Goal: Information Seeking & Learning: Learn about a topic

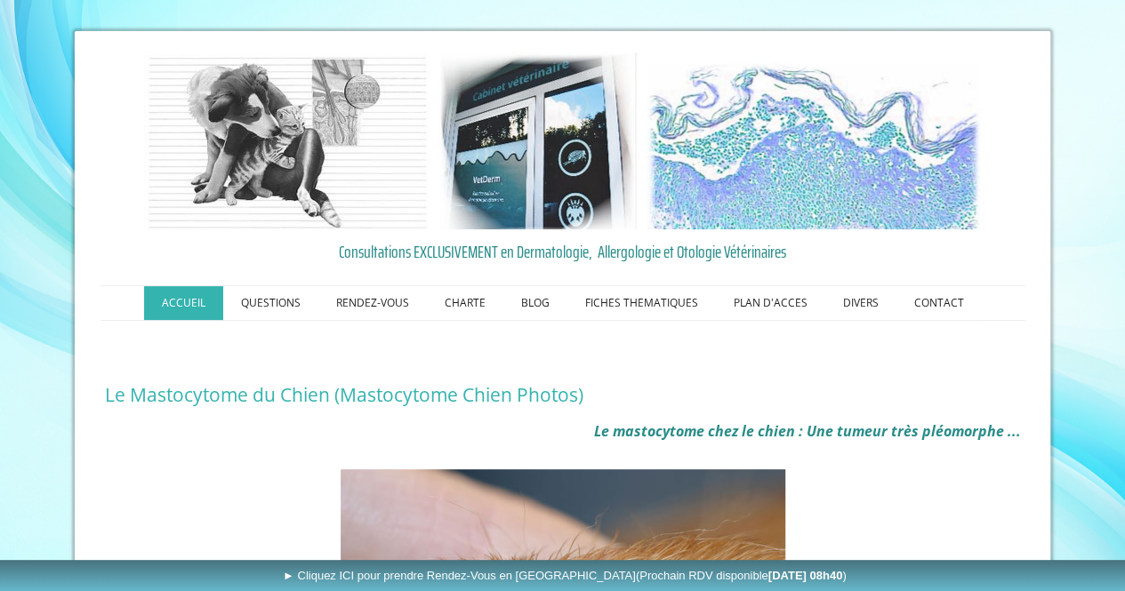
click at [200, 301] on link "ACCUEIL" at bounding box center [183, 303] width 79 height 34
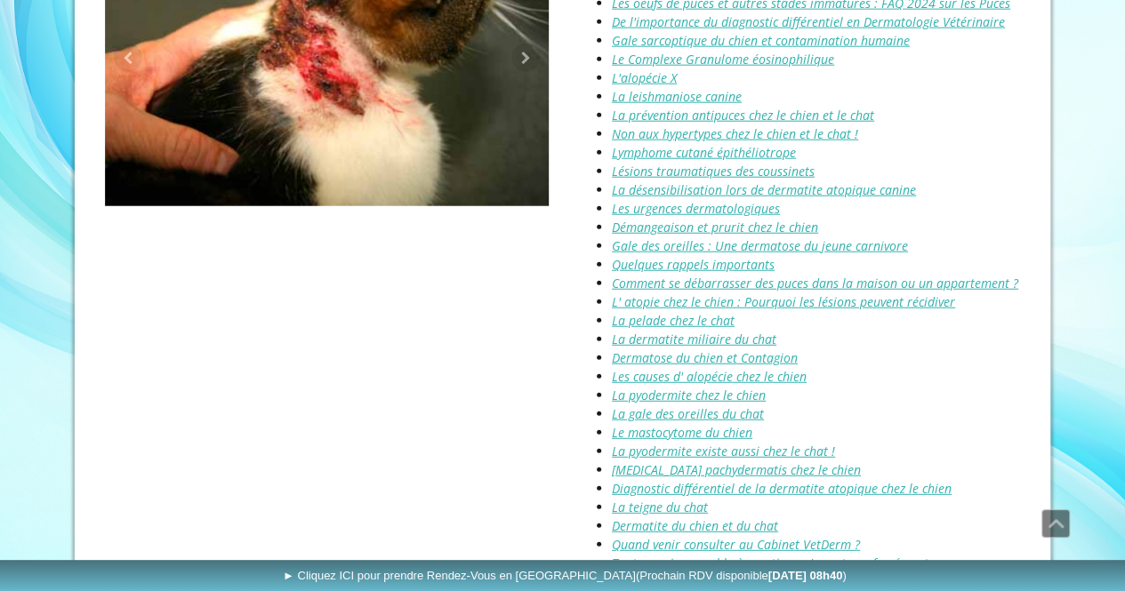
scroll to position [2223, 0]
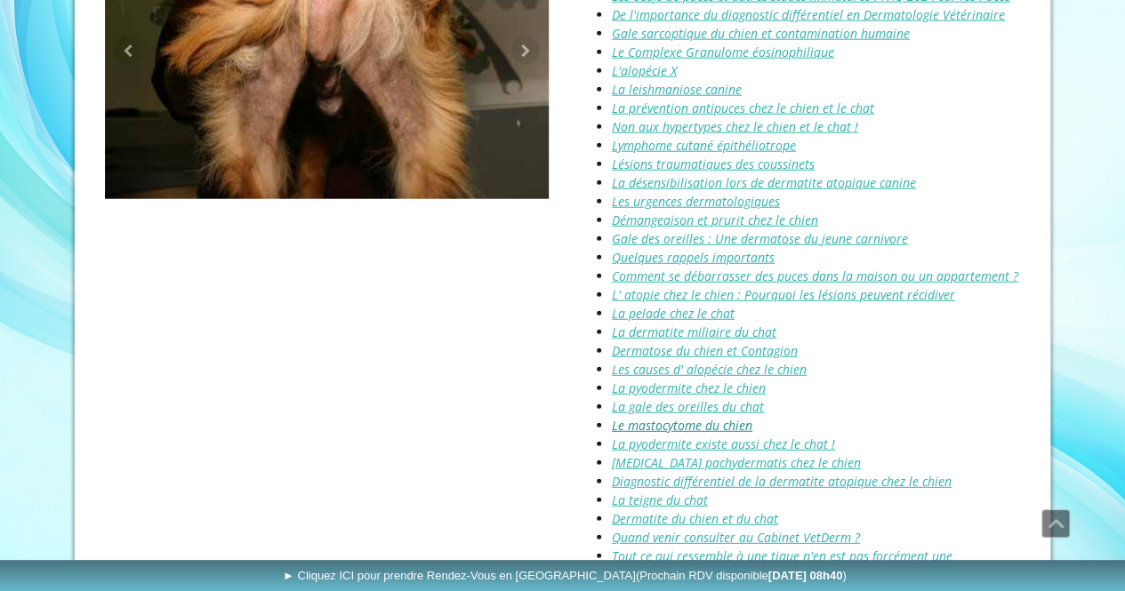
click at [662, 417] on link "Le mastocytome du chien" at bounding box center [682, 425] width 140 height 17
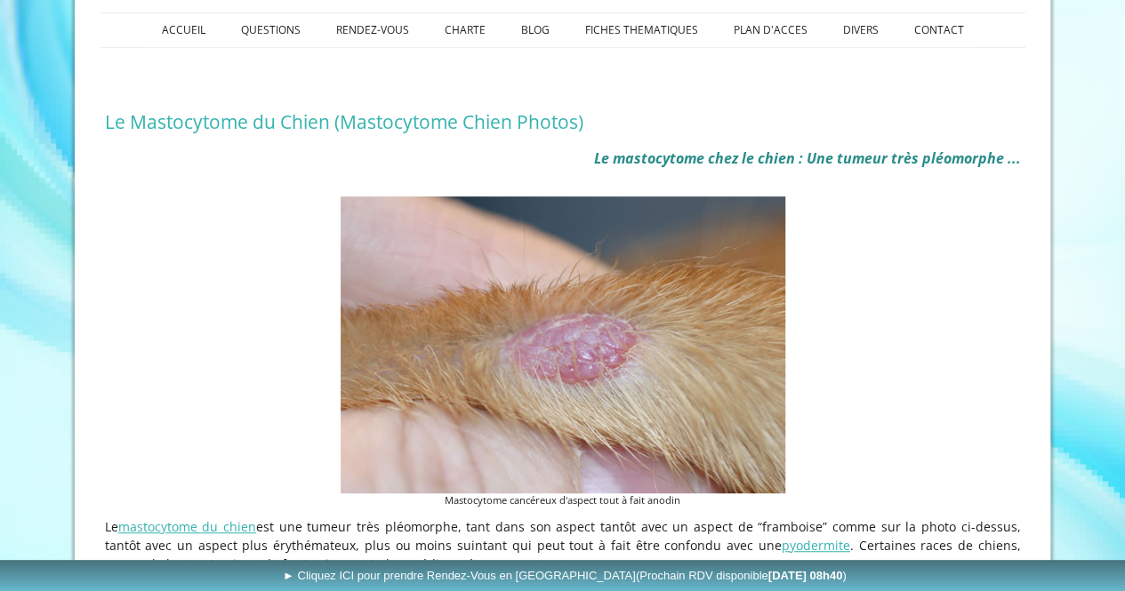
scroll to position [204, 0]
